Goal: Task Accomplishment & Management: Complete application form

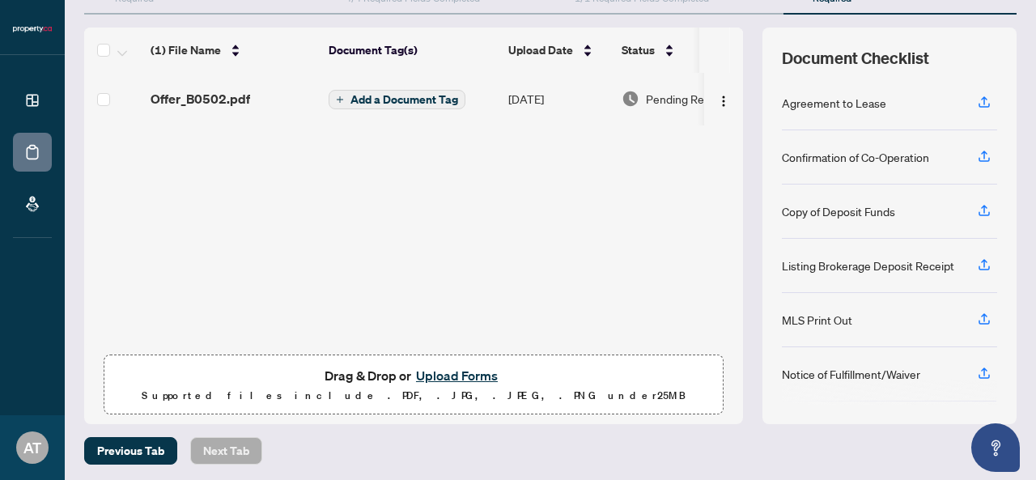
scroll to position [195, 0]
click at [477, 370] on button "Upload Forms" at bounding box center [456, 374] width 91 height 21
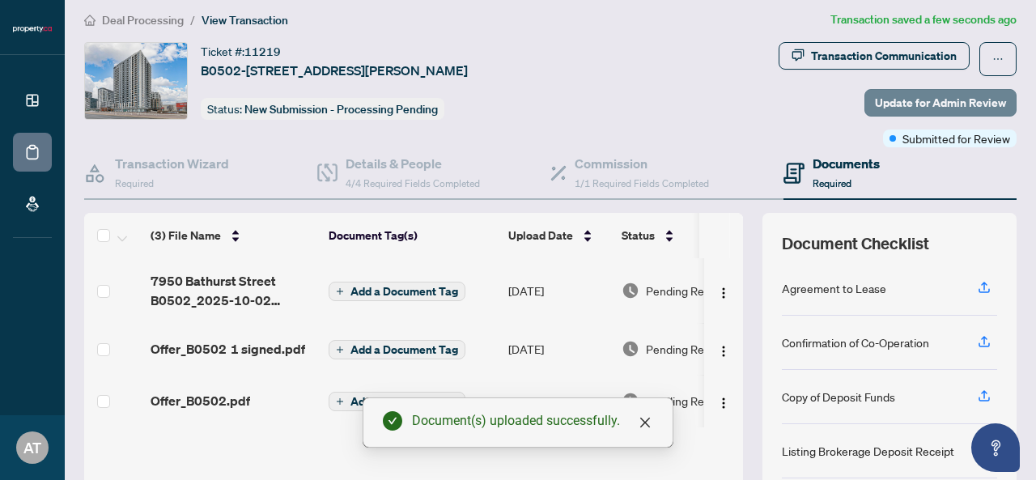
scroll to position [5, 0]
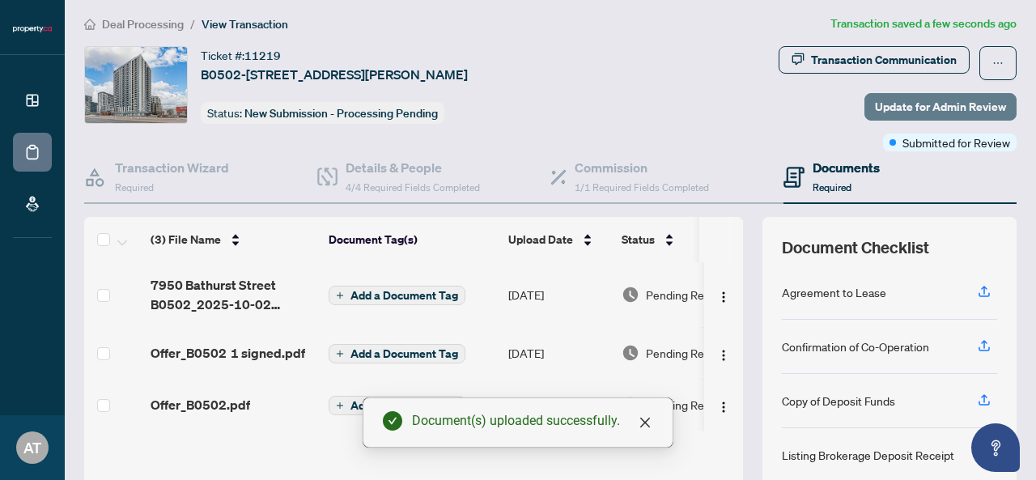
click at [902, 109] on span "Update for Admin Review" at bounding box center [940, 107] width 131 height 26
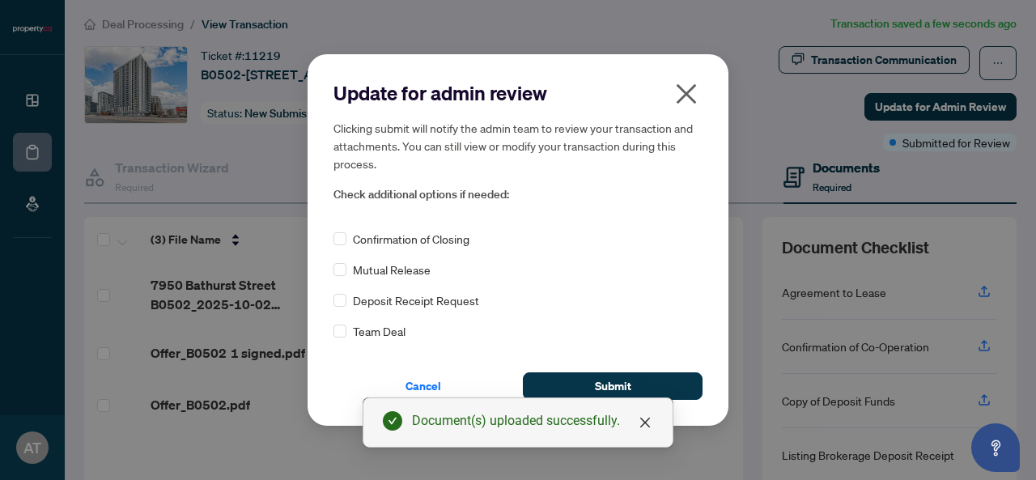
click at [622, 399] on div "Document(s) uploaded successfully." at bounding box center [518, 422] width 311 height 50
click at [618, 388] on span "Submit" at bounding box center [613, 386] width 36 height 26
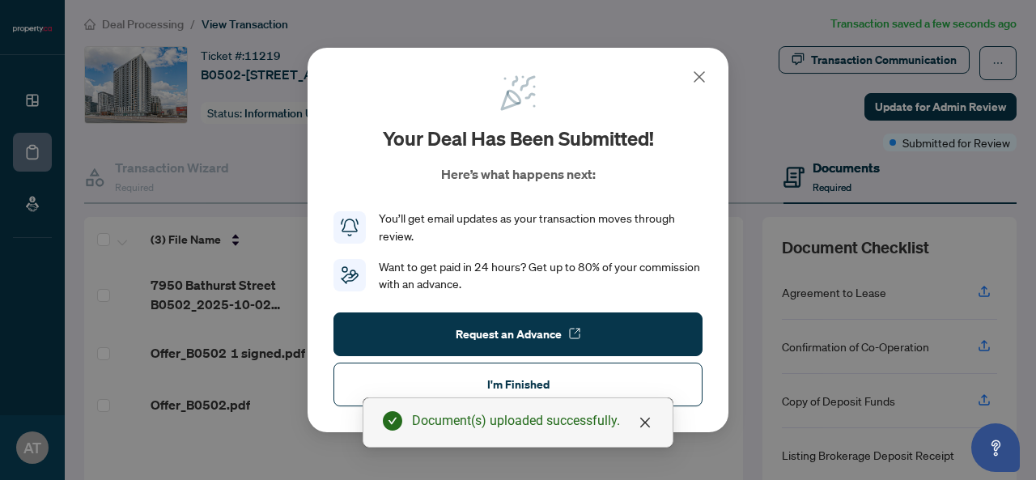
click at [703, 79] on icon at bounding box center [700, 77] width 10 height 10
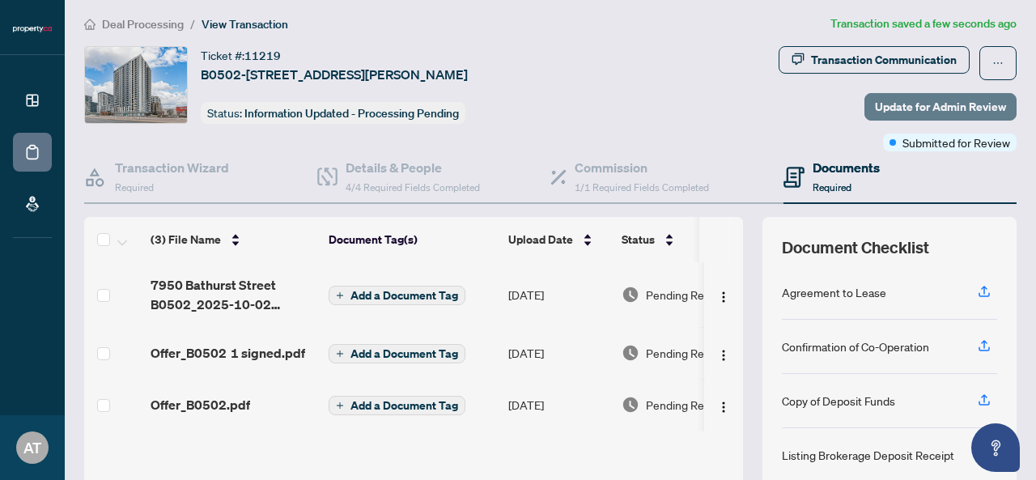
click at [875, 96] on span "Update for Admin Review" at bounding box center [940, 107] width 131 height 26
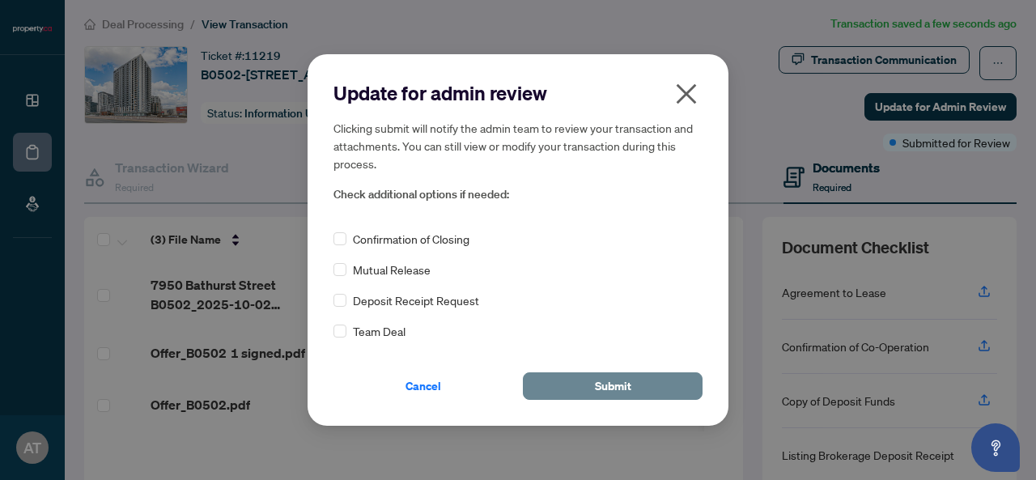
click at [631, 387] on button "Submit" at bounding box center [613, 386] width 180 height 28
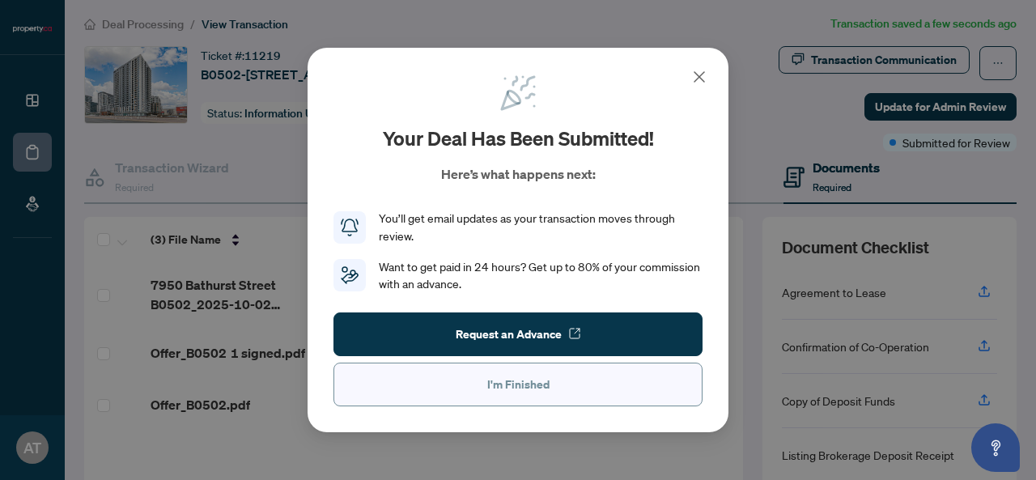
click at [507, 384] on span "I'm Finished" at bounding box center [518, 385] width 62 height 26
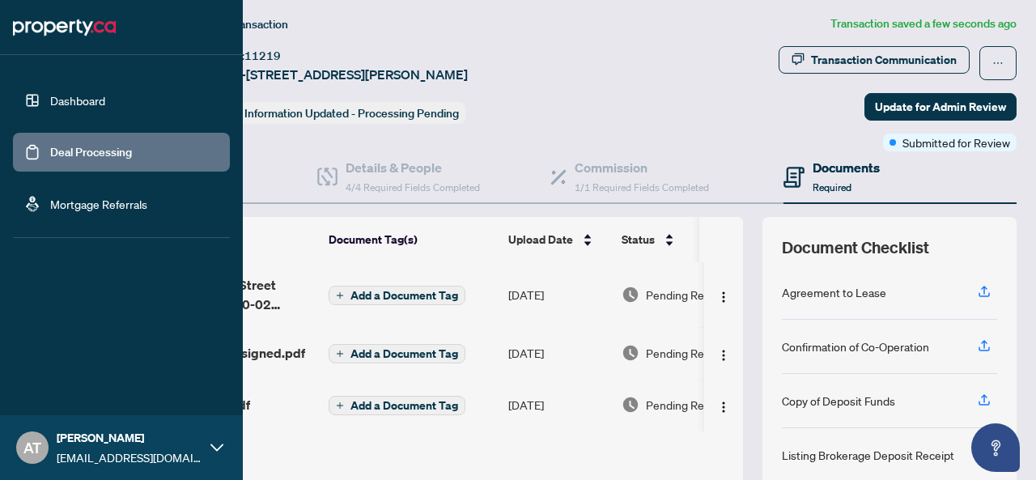
click at [50, 159] on link "Deal Processing" at bounding box center [91, 152] width 82 height 15
